Goal: Task Accomplishment & Management: Use online tool/utility

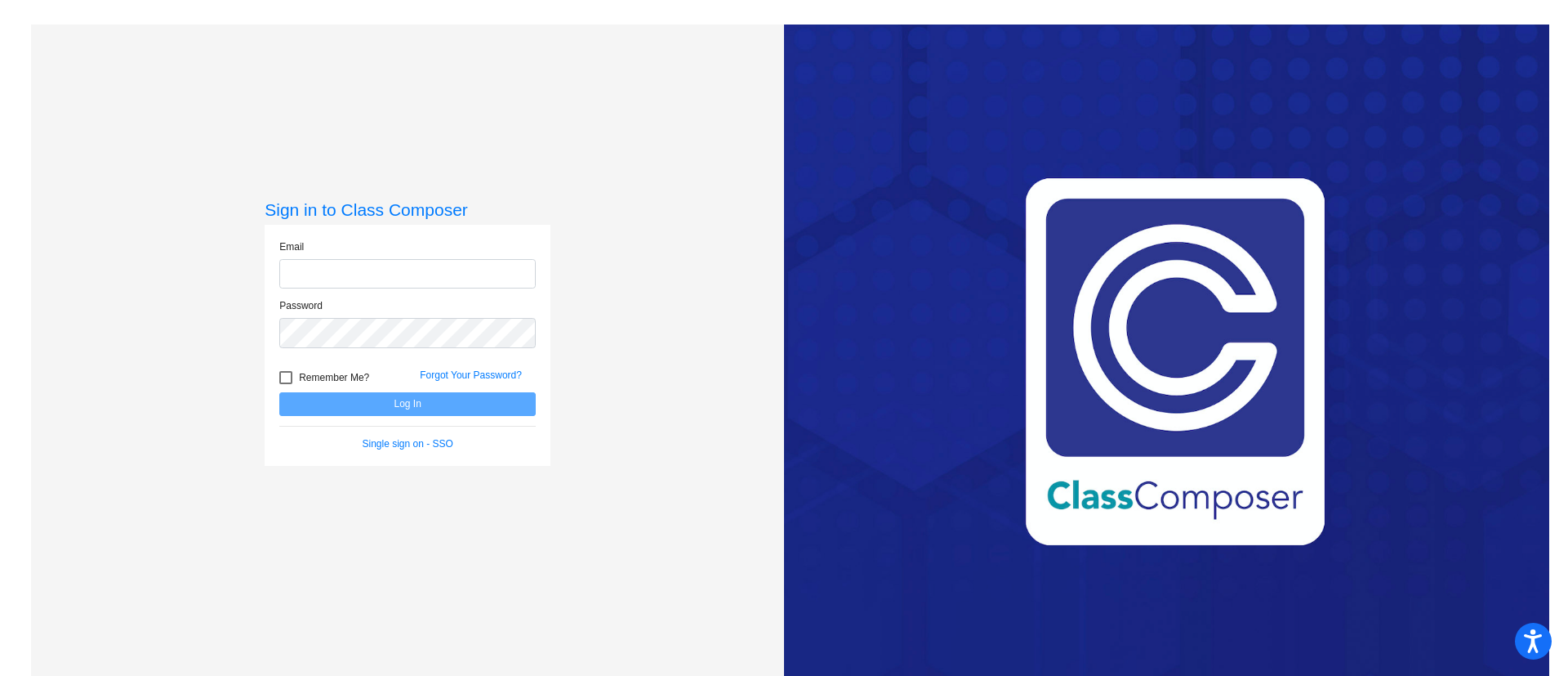
click at [401, 279] on input "email" at bounding box center [407, 274] width 257 height 31
click at [343, 276] on input "email" at bounding box center [407, 274] width 257 height 31
type input "[PERSON_NAME][EMAIL_ADDRESS][PERSON_NAME][DOMAIN_NAME]"
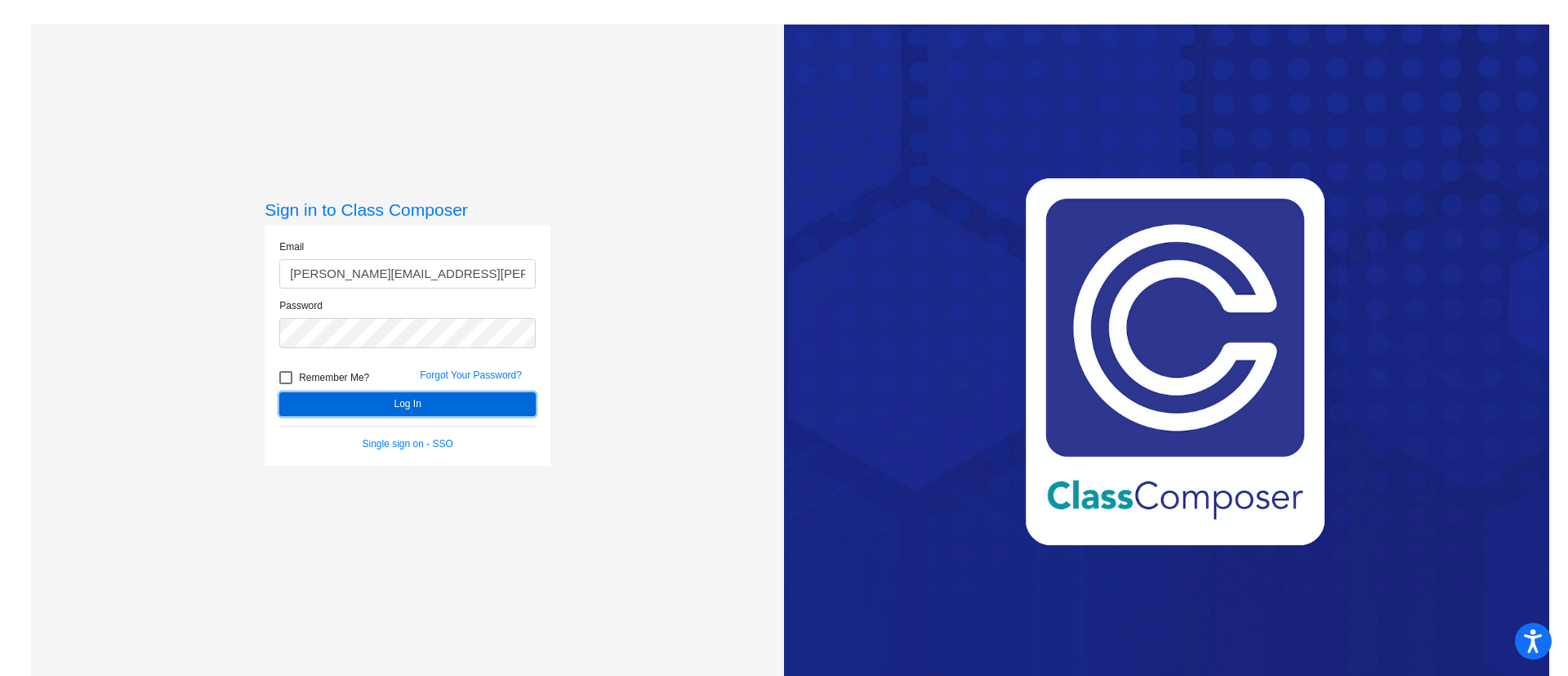
click at [442, 403] on button "Log In" at bounding box center [407, 404] width 257 height 24
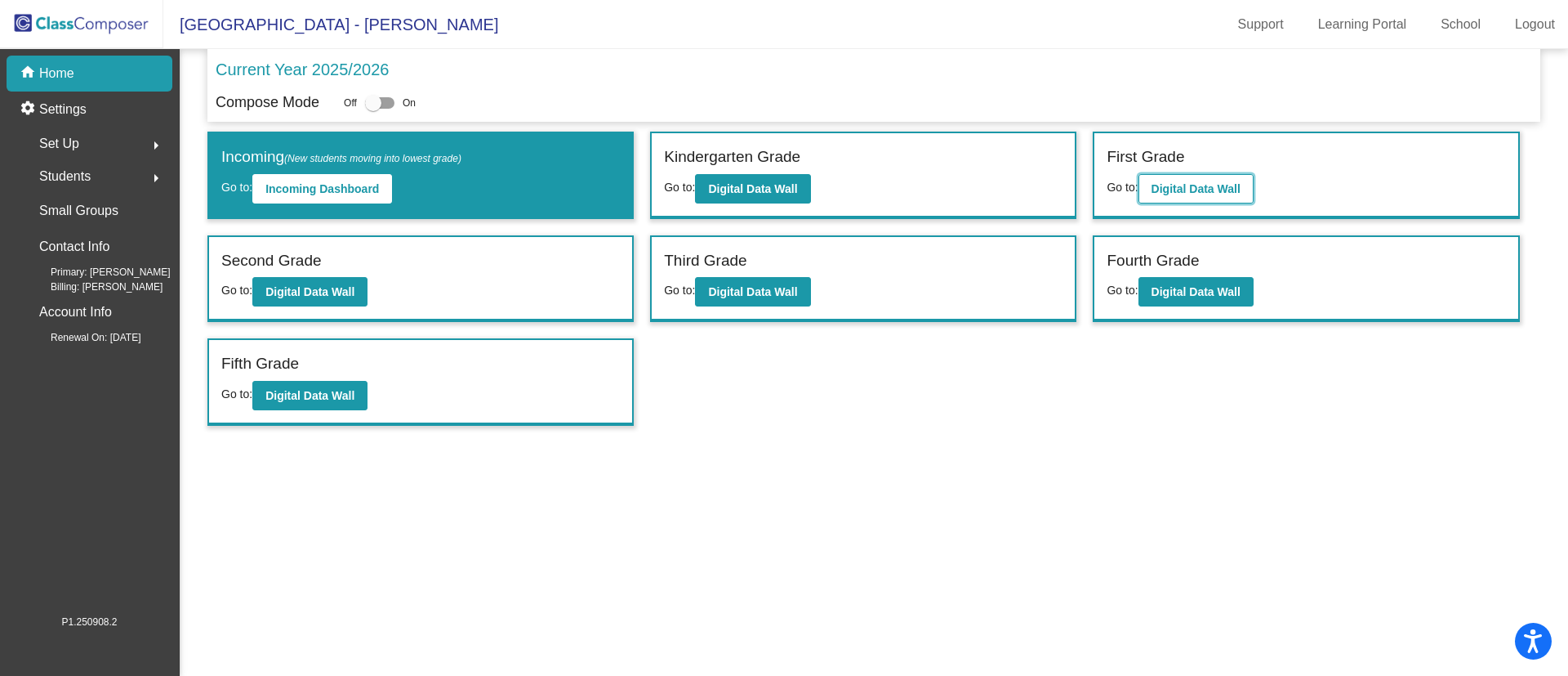
click at [1226, 189] on b "Digital Data Wall" at bounding box center [1197, 188] width 89 height 13
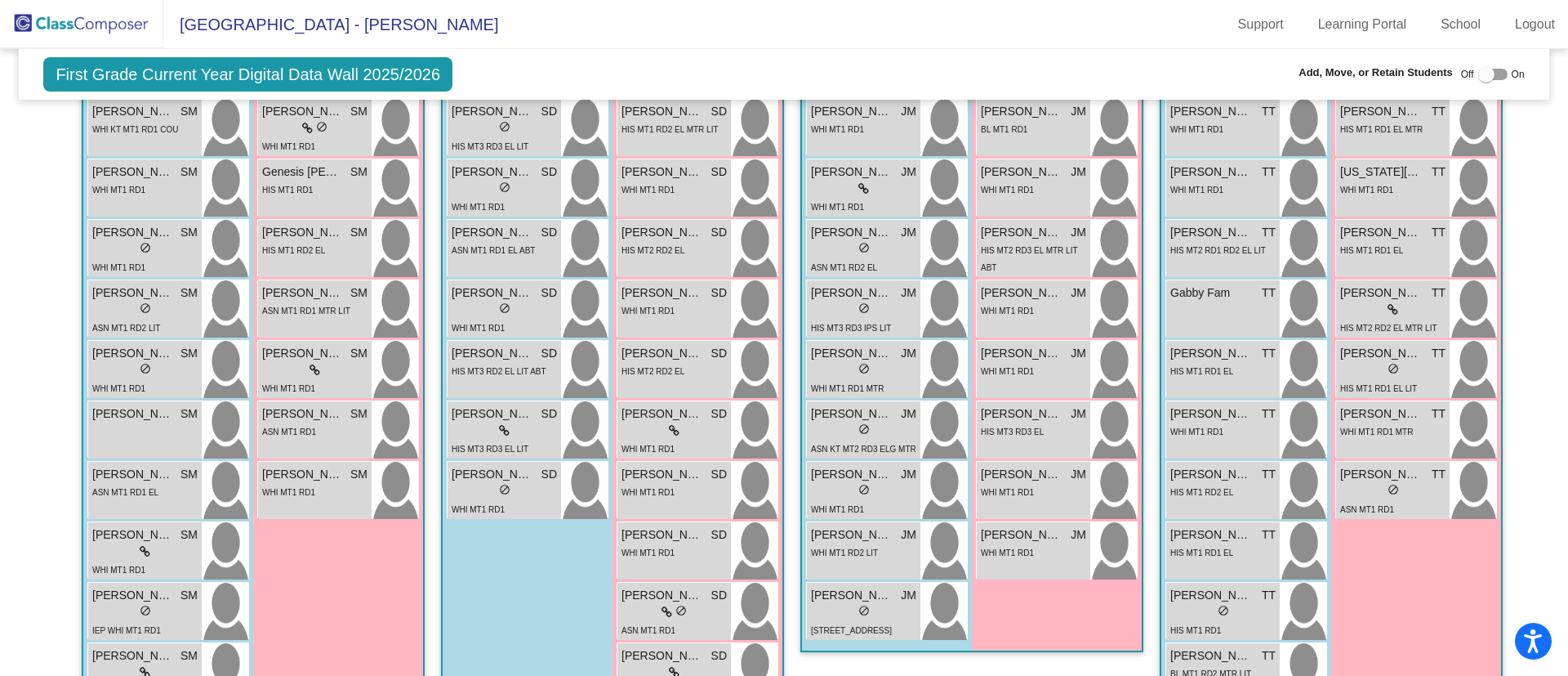
scroll to position [614, 0]
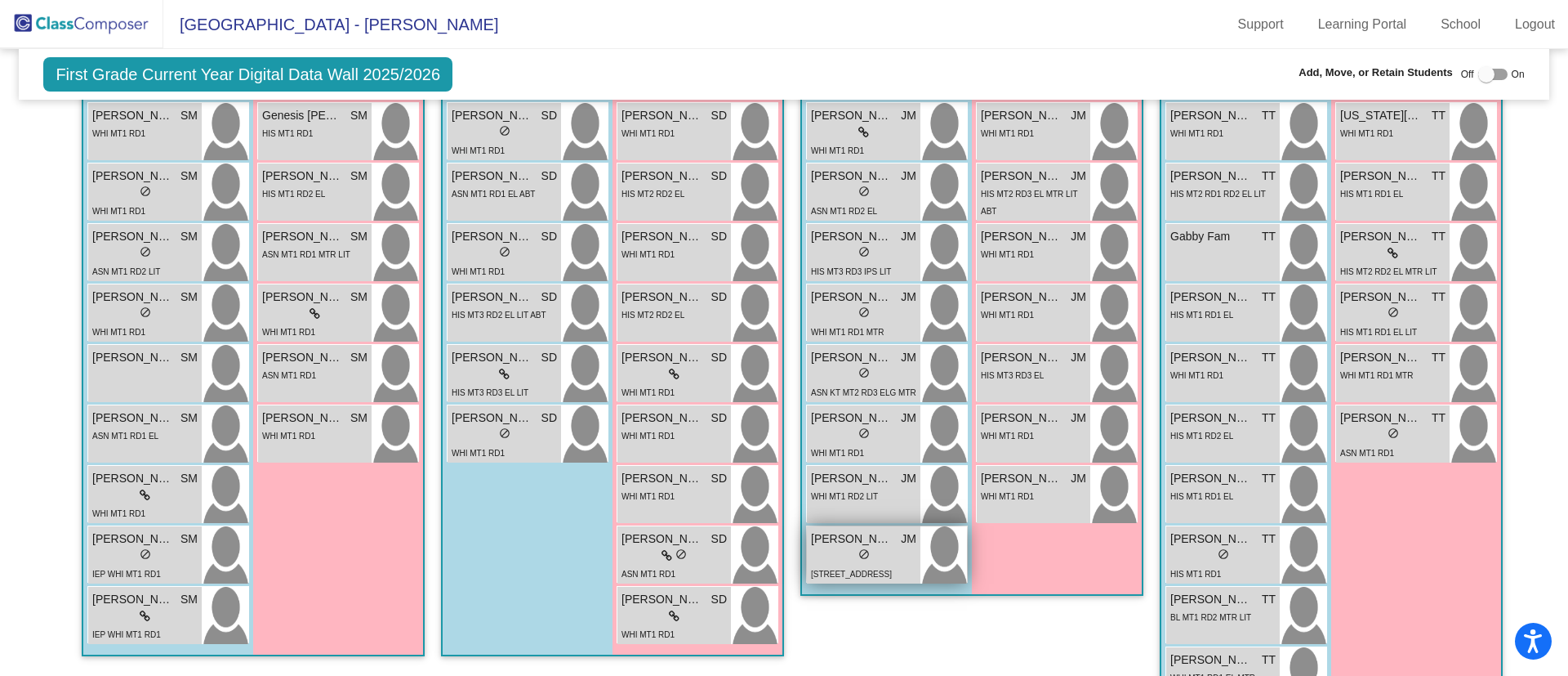
click at [883, 551] on div "lock do_not_disturb_alt" at bounding box center [864, 556] width 105 height 17
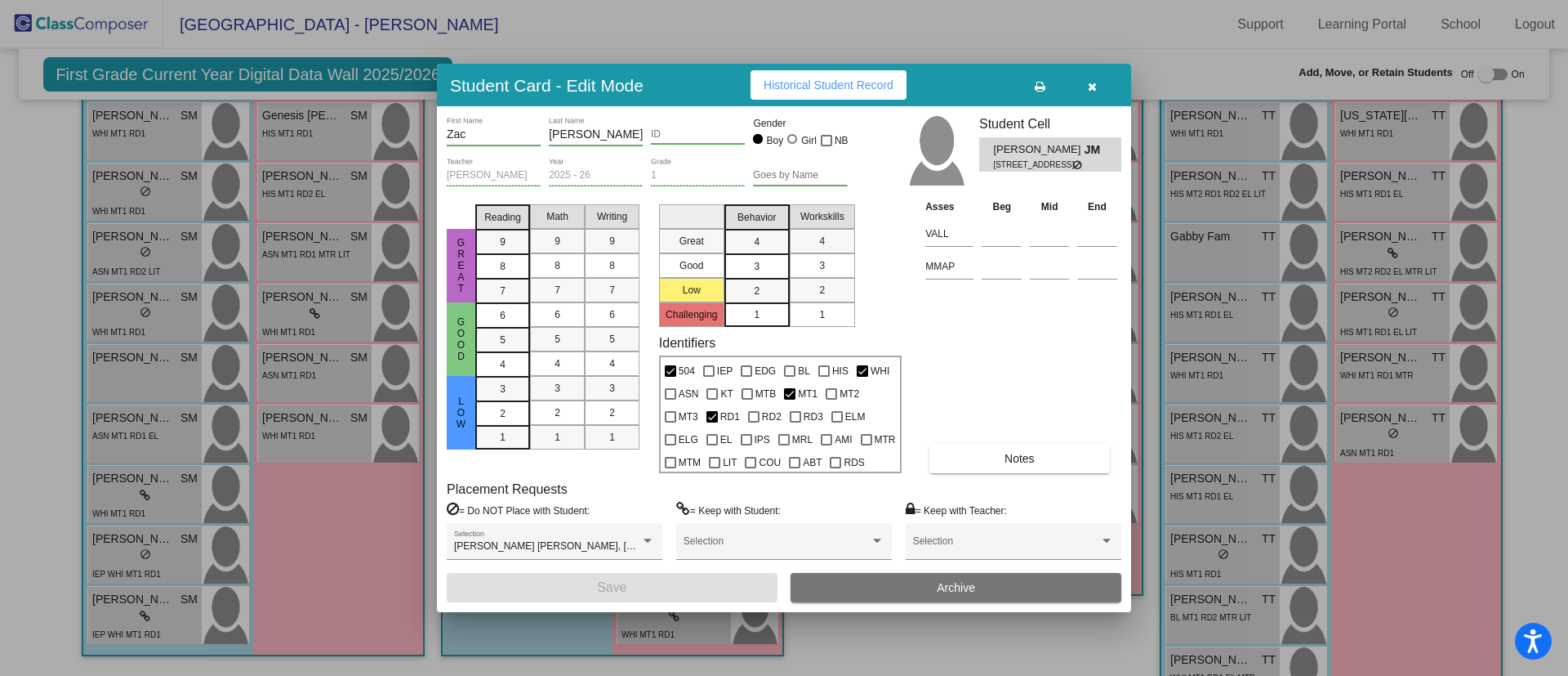
click at [948, 627] on div at bounding box center [784, 338] width 1568 height 676
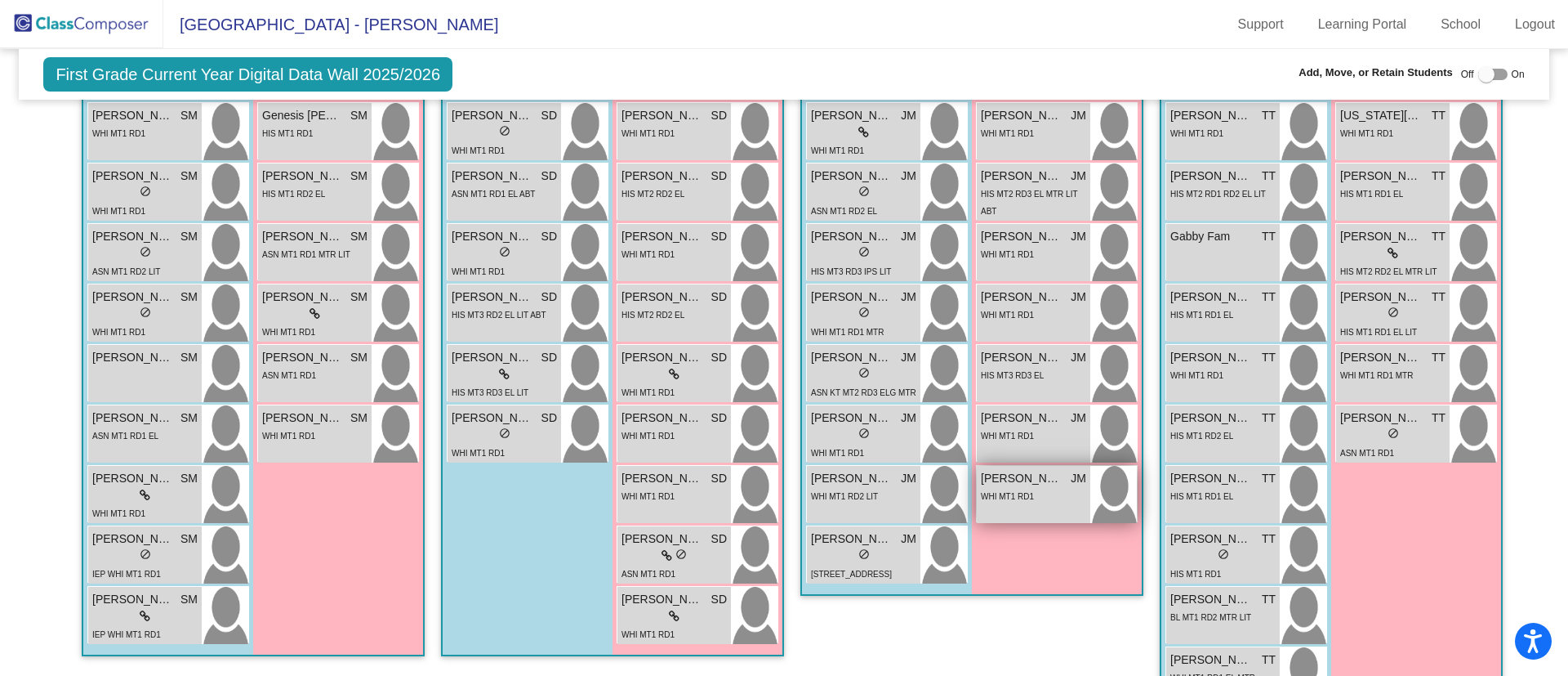
scroll to position [368, 0]
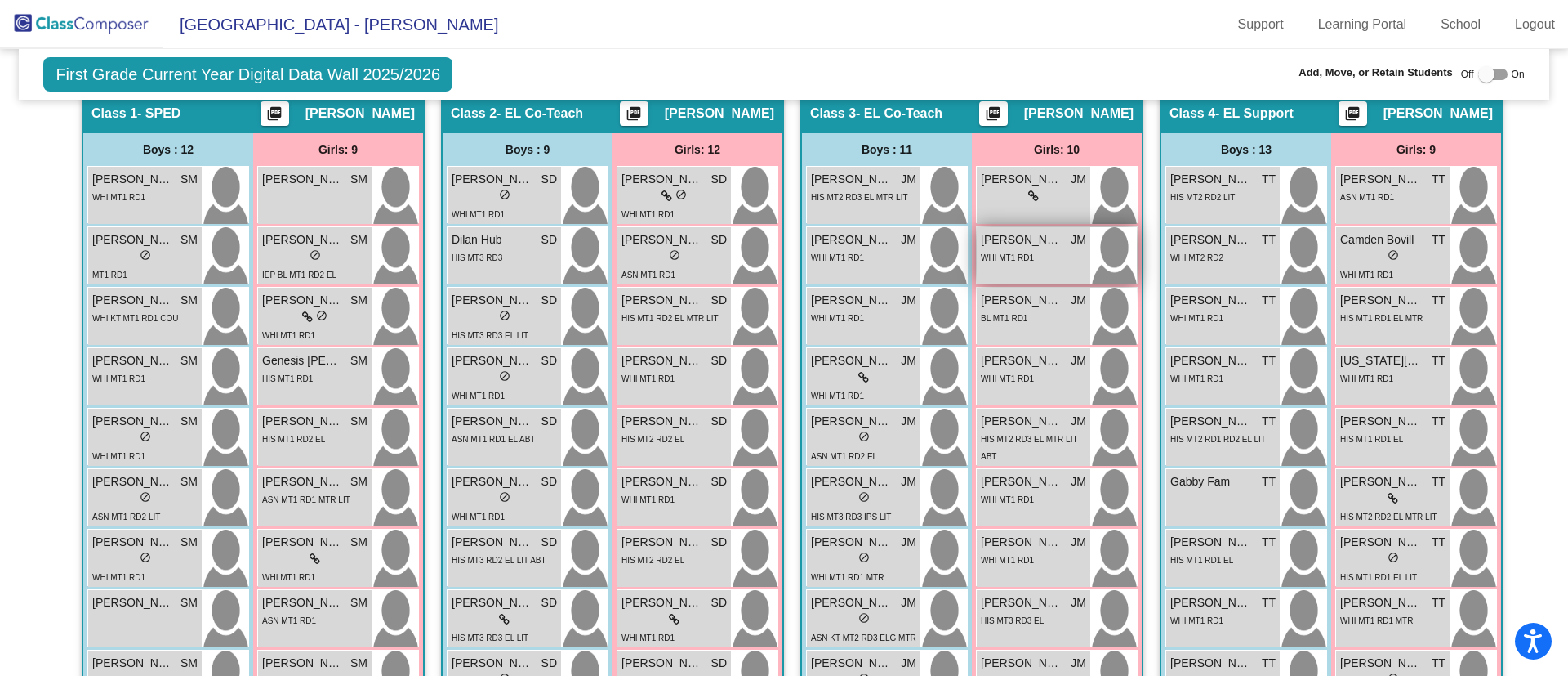
click at [1031, 249] on div "WHI MT1 RD1" at bounding box center [1033, 257] width 105 height 17
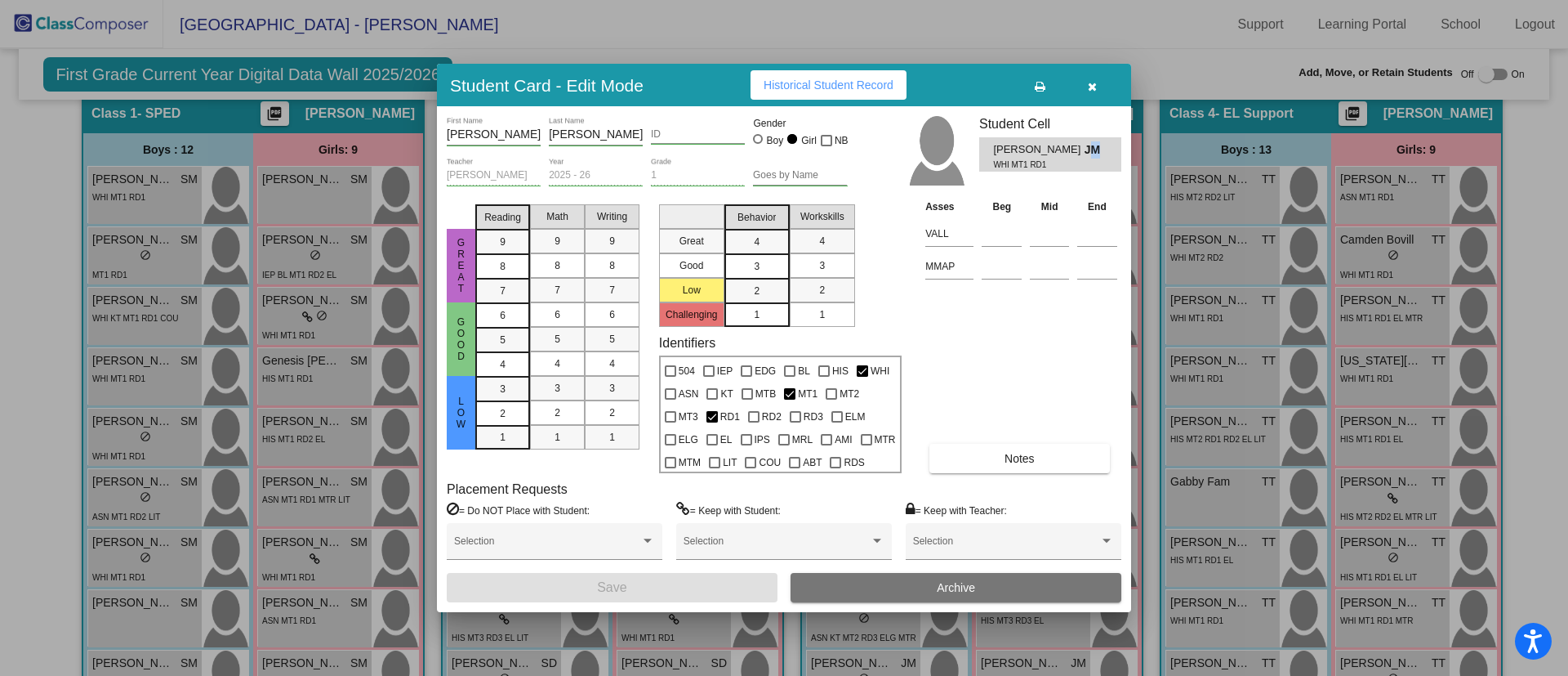
drag, startPoint x: 1100, startPoint y: 148, endPoint x: 1091, endPoint y: 151, distance: 9.5
click at [1091, 151] on span "JM" at bounding box center [1096, 150] width 23 height 17
click at [1098, 57] on div at bounding box center [784, 338] width 1568 height 676
